Goal: Information Seeking & Learning: Learn about a topic

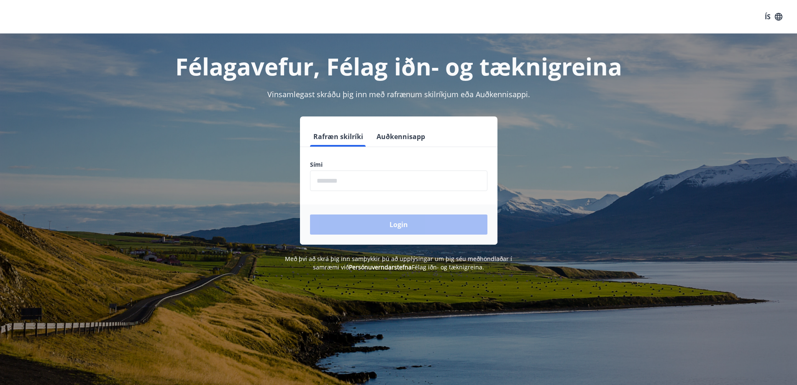
click at [386, 172] on input "phone" at bounding box center [398, 180] width 177 height 21
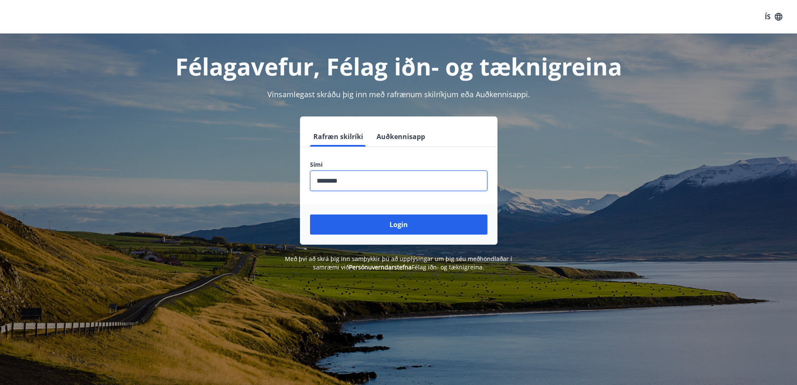
type input "********"
click at [310, 214] on button "Login" at bounding box center [398, 224] width 177 height 20
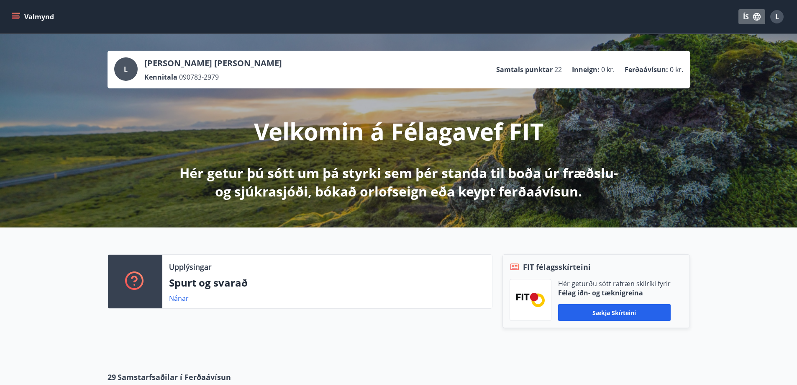
click at [747, 17] on button "ÍS" at bounding box center [752, 16] width 27 height 15
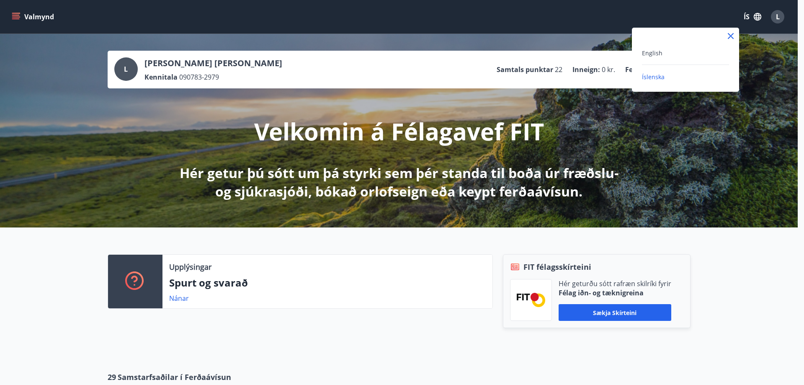
click at [662, 56] on div "English" at bounding box center [685, 53] width 87 height 10
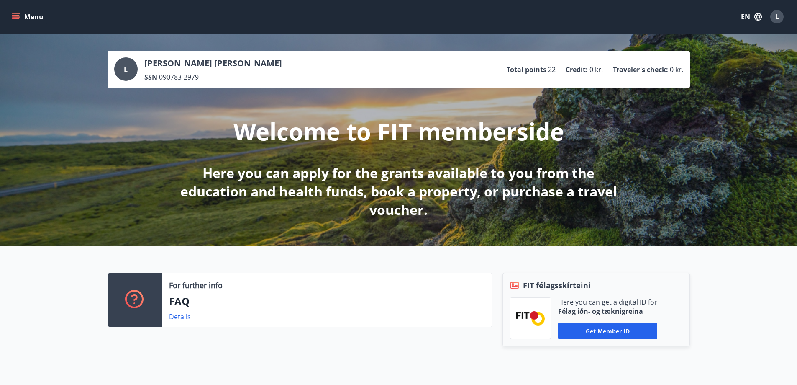
click at [778, 15] on span "L" at bounding box center [778, 16] width 4 height 9
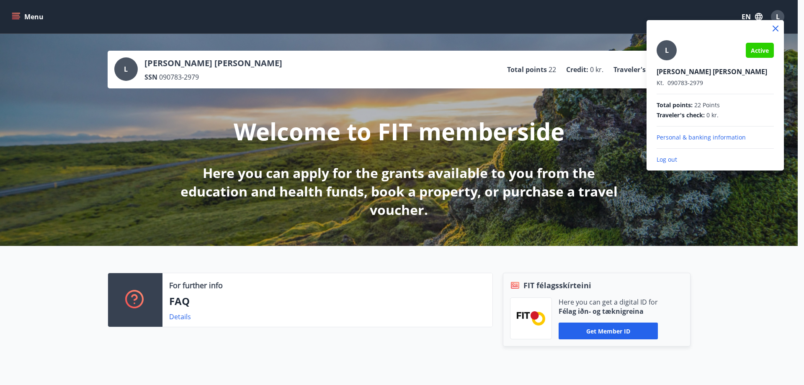
click at [745, 301] on div at bounding box center [402, 192] width 804 height 385
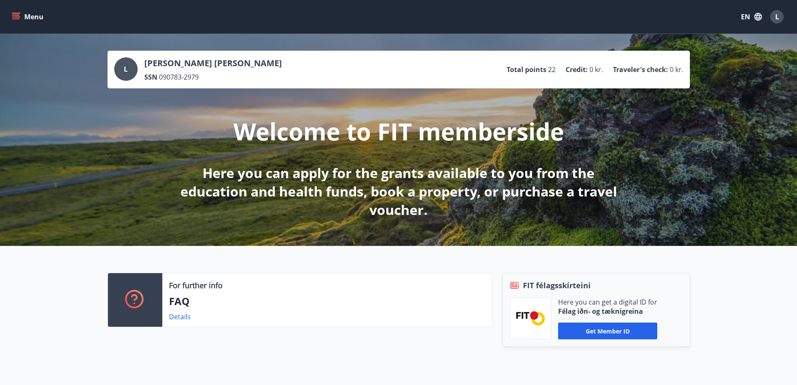
click at [14, 16] on icon "menu" at bounding box center [16, 17] width 8 height 8
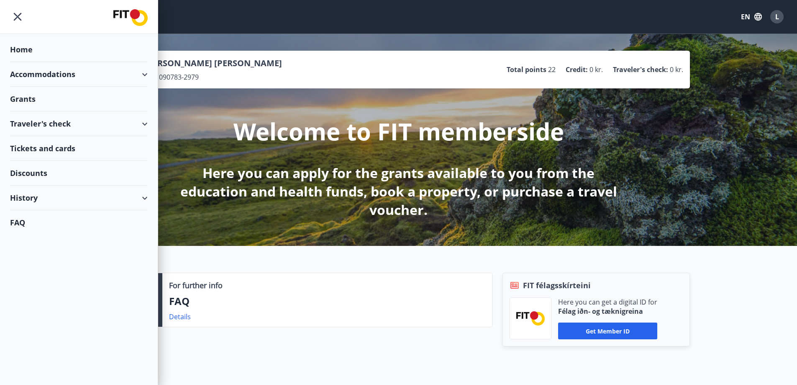
click at [100, 62] on div "Grants" at bounding box center [79, 49] width 138 height 25
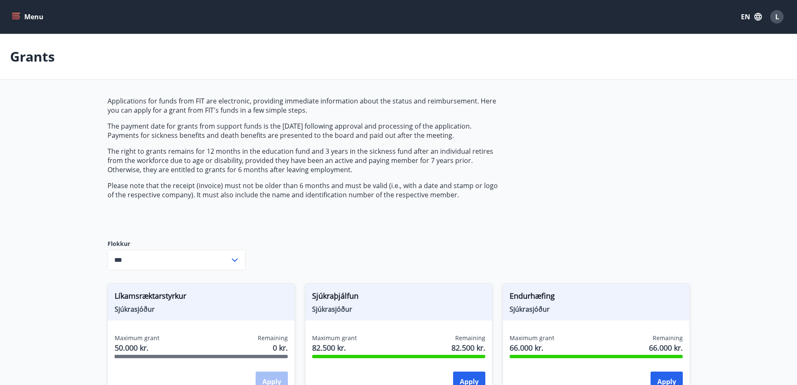
type input "***"
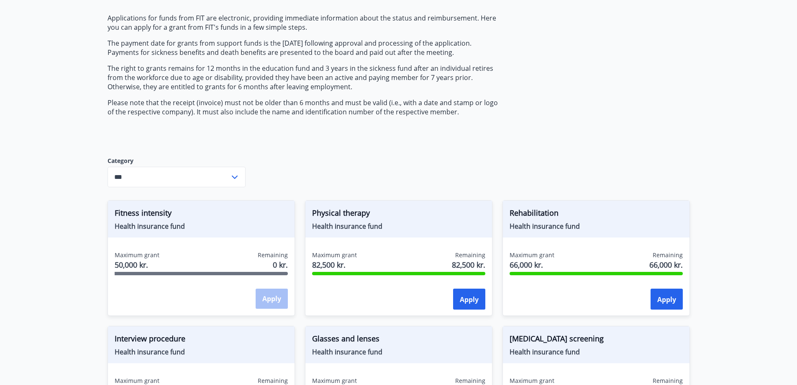
scroll to position [84, 0]
click at [732, 134] on main "Grants Applications for funds from FIT are electronic, providing immediate info…" at bounding box center [398, 388] width 797 height 877
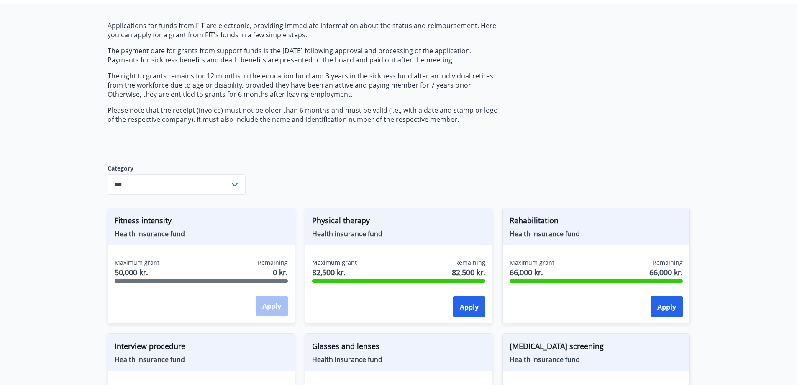
scroll to position [52, 0]
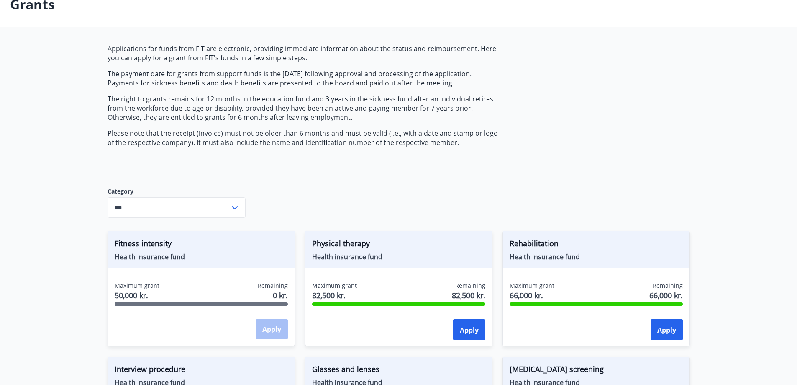
click at [239, 203] on icon at bounding box center [235, 208] width 10 height 10
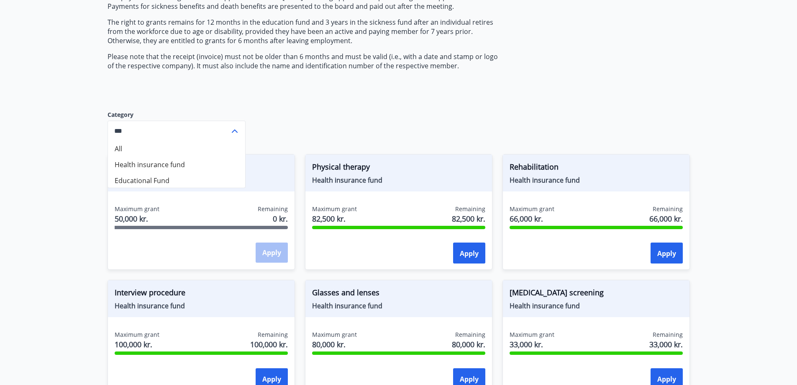
scroll to position [136, 0]
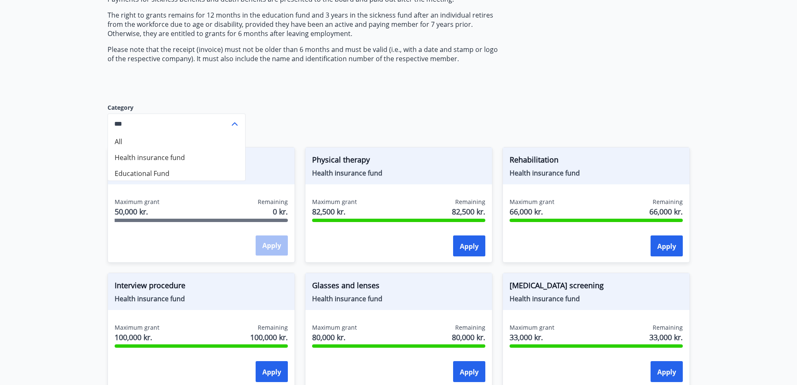
click at [356, 93] on div "Applications for funds from FIT are electronic, providing immediate information…" at bounding box center [399, 367] width 583 height 815
click at [238, 123] on icon at bounding box center [235, 124] width 10 height 10
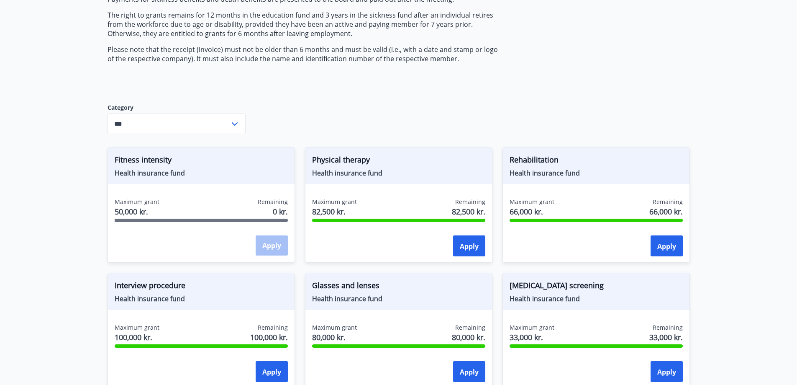
click at [157, 161] on font "Fitness intensity" at bounding box center [143, 159] width 57 height 10
click at [267, 245] on div "Apply" at bounding box center [272, 245] width 32 height 21
click at [143, 169] on font "Health insurance fund" at bounding box center [150, 172] width 70 height 9
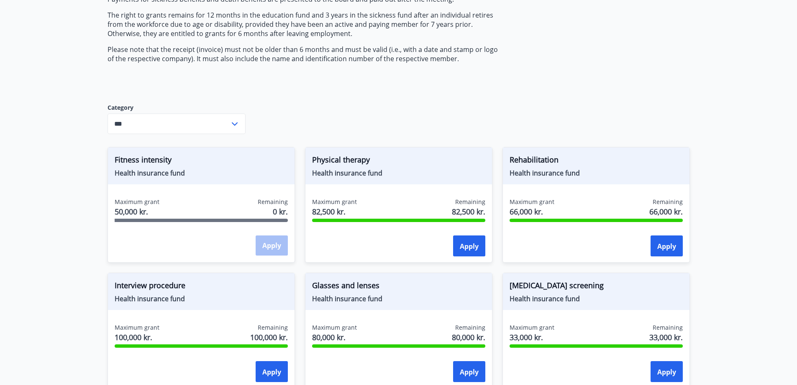
click at [141, 162] on font "Fitness intensity" at bounding box center [143, 159] width 57 height 10
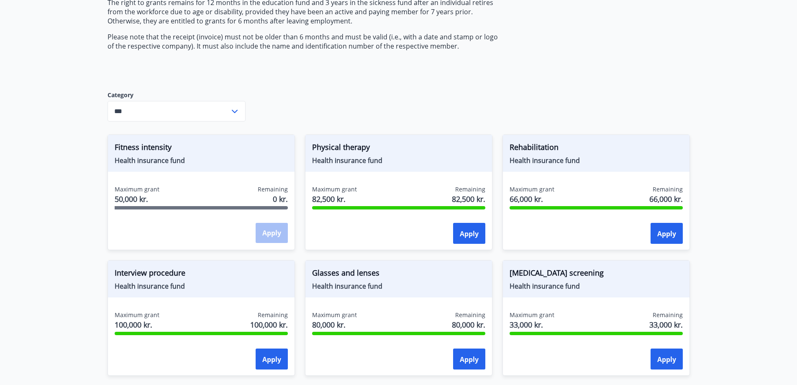
scroll to position [293, 0]
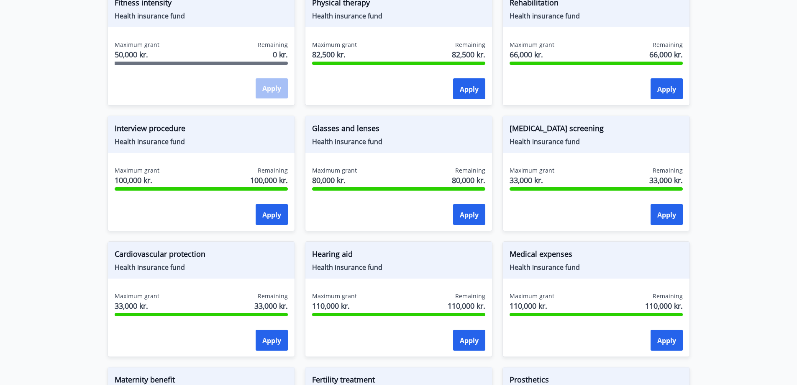
click at [272, 87] on div "Apply" at bounding box center [272, 88] width 32 height 21
click at [172, 62] on div at bounding box center [201, 63] width 173 height 3
click at [153, 48] on span "Maximum grant" at bounding box center [137, 45] width 45 height 8
click at [149, 35] on div "Fitness intensity Health insurance fund Maximum grant 50,000 kr. Remaining 0 kr…" at bounding box center [202, 48] width 188 height 116
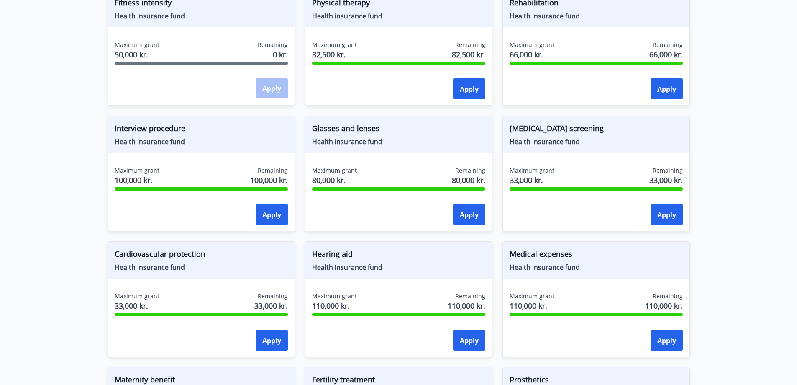
click at [170, 50] on div "Maximum grant 50,000 kr. Remaining 0 kr." at bounding box center [201, 51] width 173 height 21
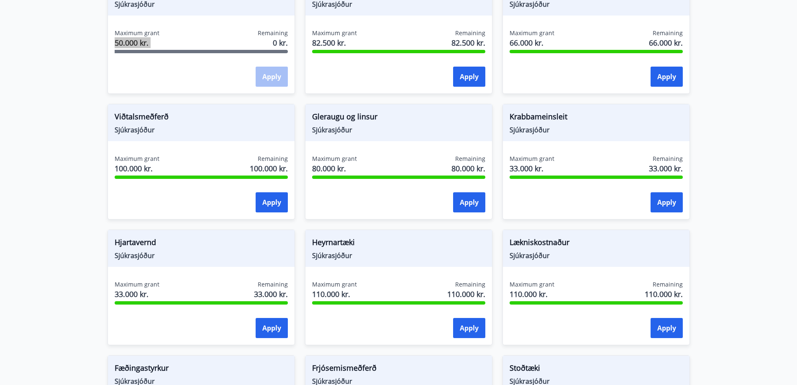
scroll to position [84, 0]
